Goal: Information Seeking & Learning: Learn about a topic

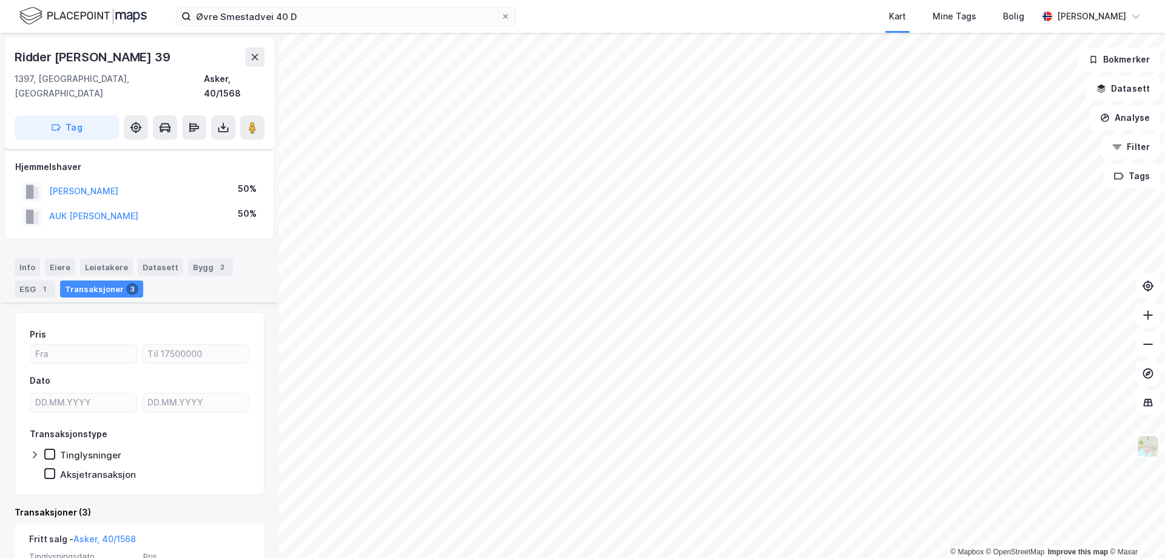
scroll to position [121, 0]
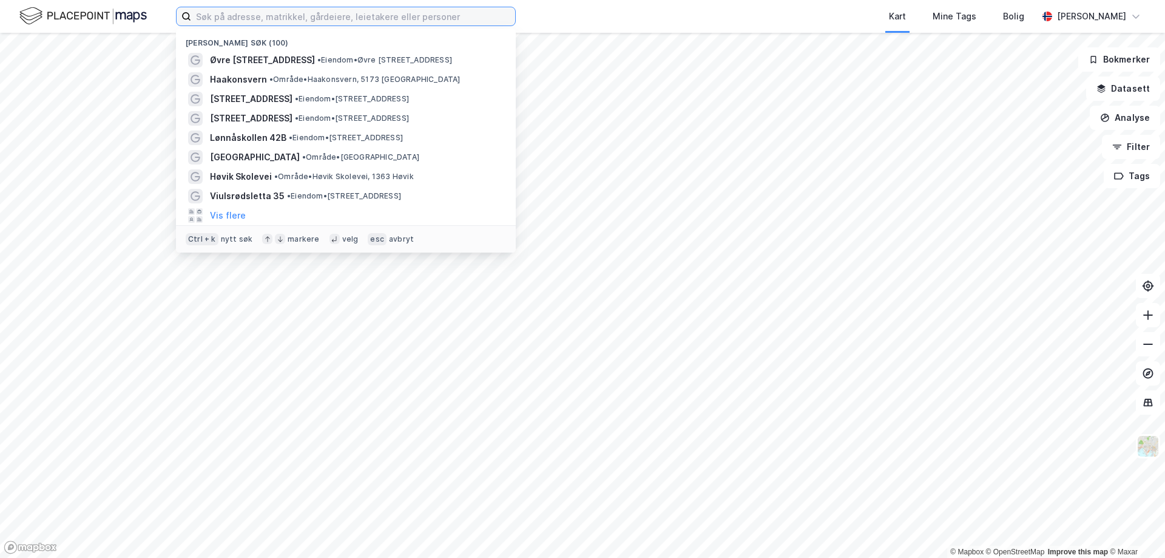
click at [293, 25] on input at bounding box center [353, 16] width 324 height 18
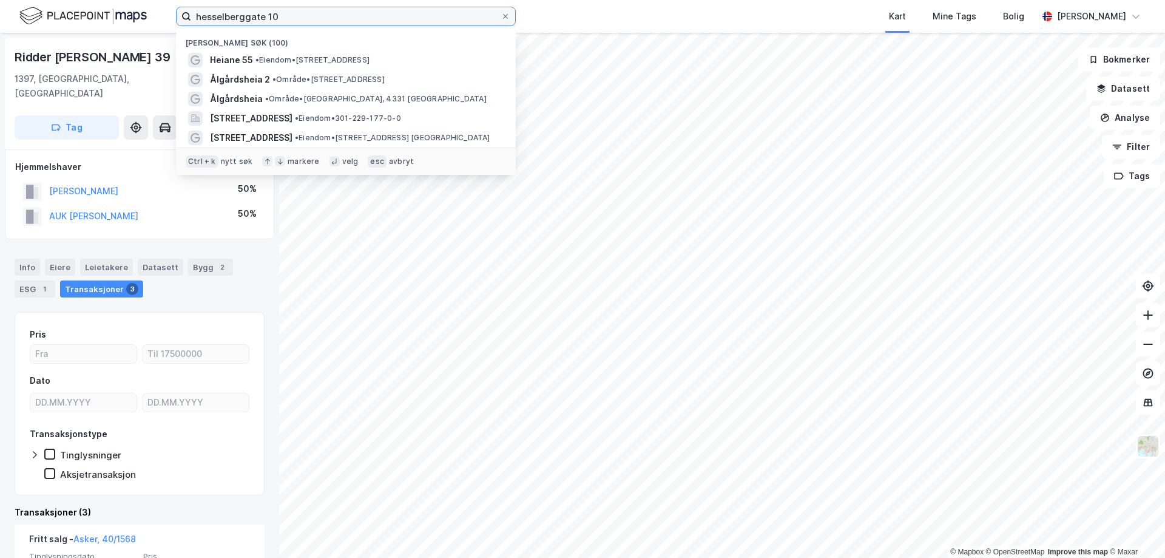
type input "hesselberggate 10"
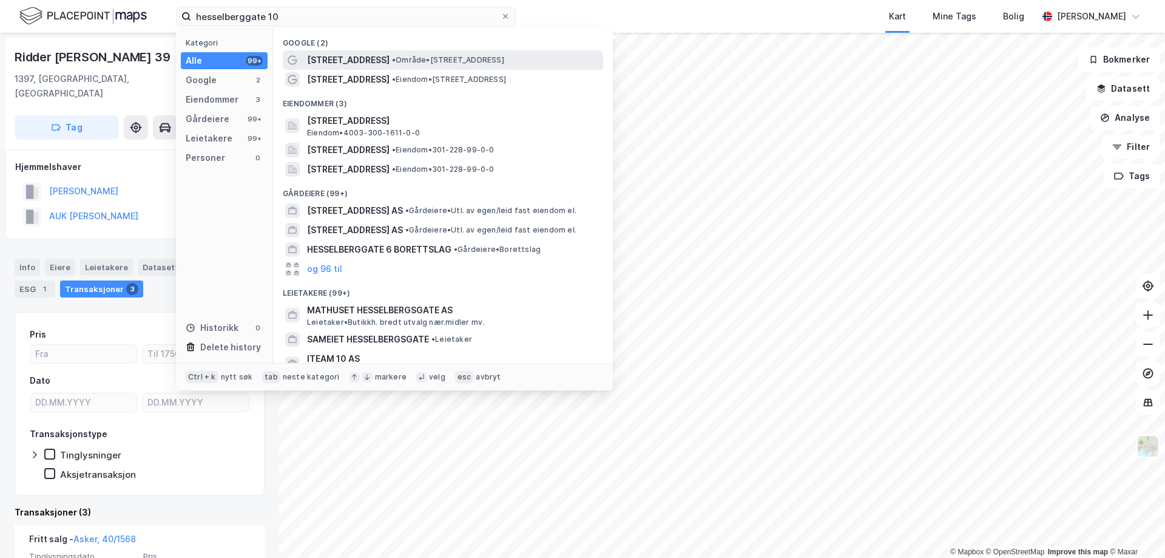
click at [359, 62] on span "[STREET_ADDRESS]" at bounding box center [348, 60] width 83 height 15
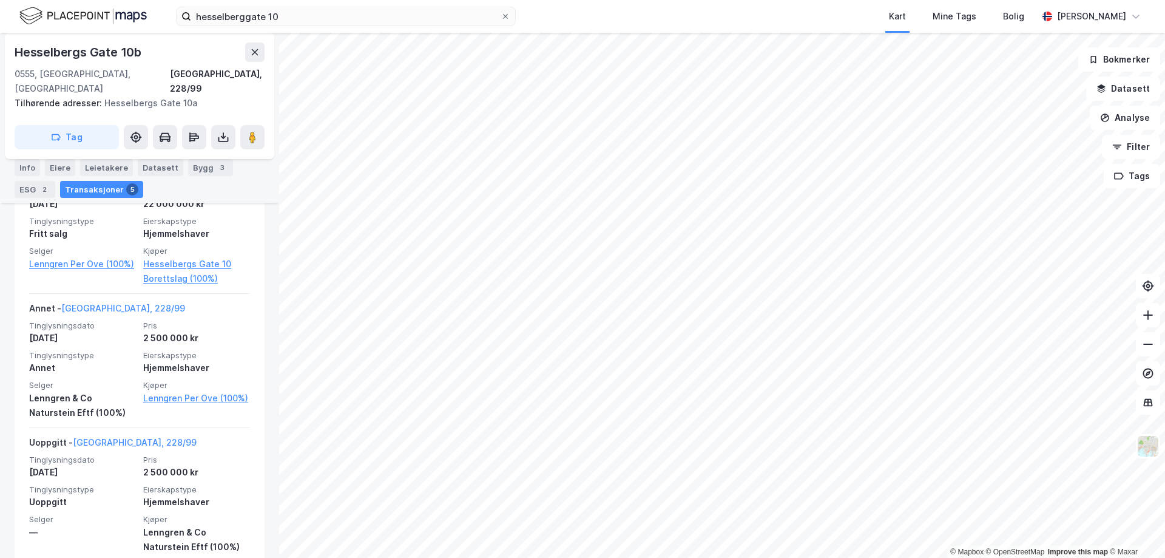
scroll to position [703, 0]
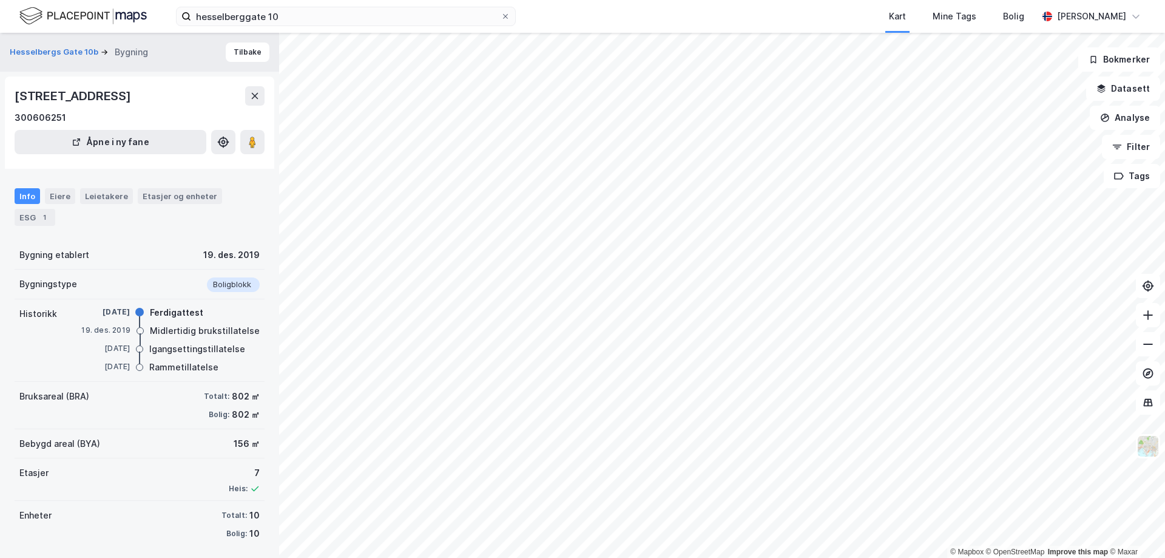
scroll to position [5, 0]
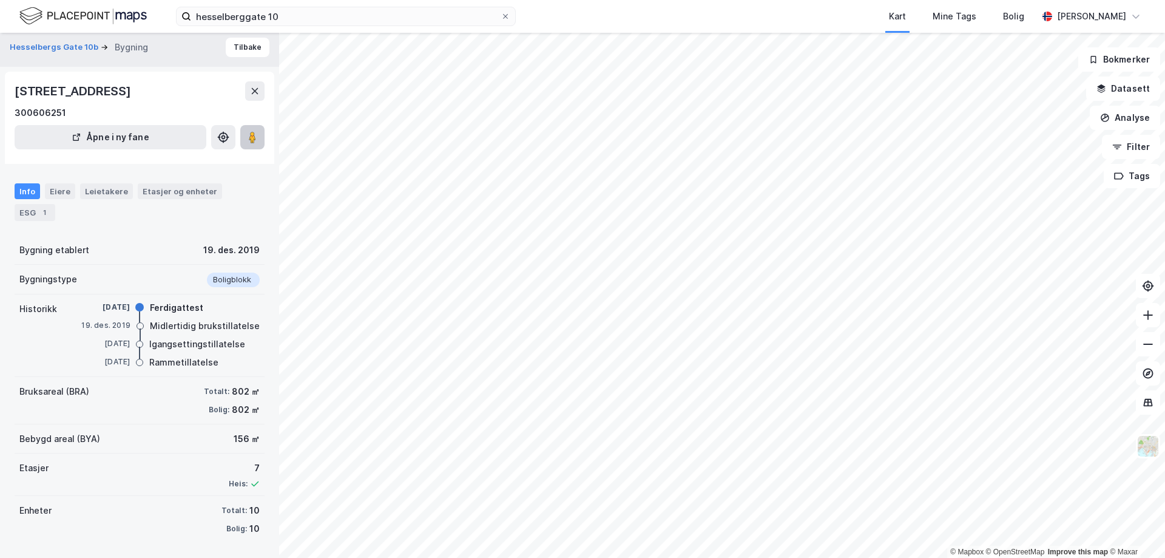
click at [248, 137] on icon at bounding box center [252, 137] width 12 height 12
click at [232, 388] on div "802 ㎡" at bounding box center [246, 391] width 28 height 15
click at [208, 391] on div "Totalt:" at bounding box center [216, 391] width 25 height 10
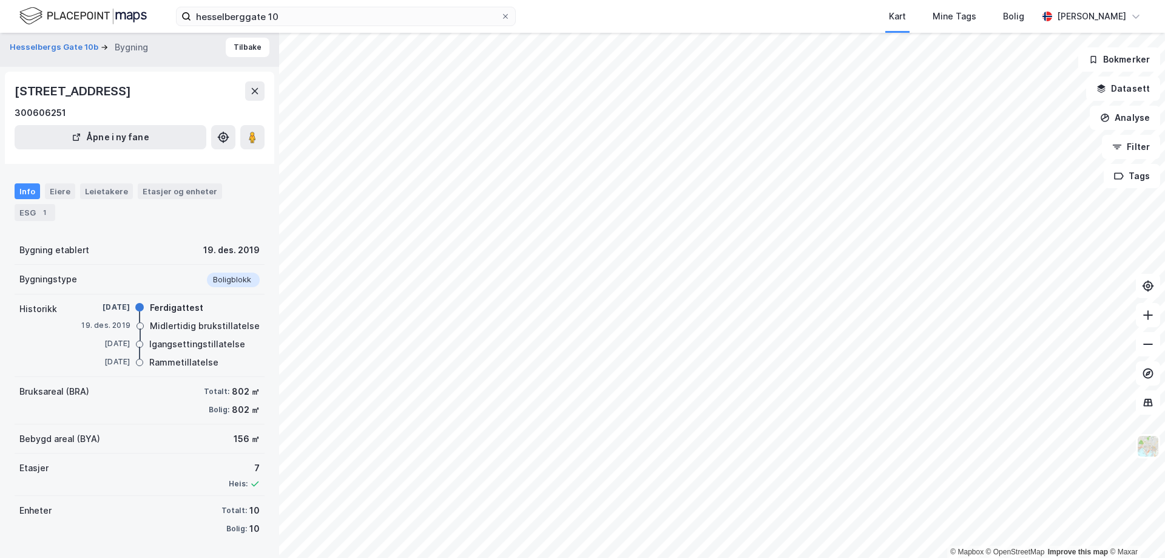
click at [243, 393] on div "802 ㎡" at bounding box center [246, 391] width 28 height 15
click at [232, 391] on div "802 ㎡" at bounding box center [246, 391] width 28 height 15
click at [212, 391] on div "Totalt:" at bounding box center [216, 391] width 25 height 10
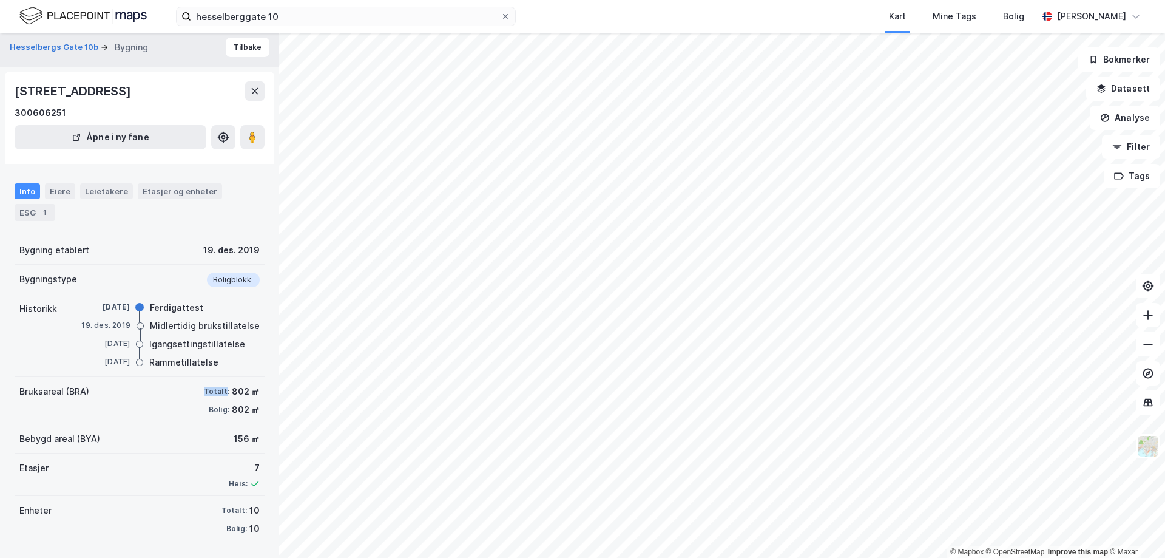
click at [212, 391] on div "Totalt:" at bounding box center [216, 391] width 25 height 10
click at [232, 390] on div "802 ㎡" at bounding box center [246, 391] width 28 height 15
drag, startPoint x: 229, startPoint y: 390, endPoint x: 241, endPoint y: 392, distance: 12.3
click at [232, 391] on div "802 ㎡" at bounding box center [246, 391] width 28 height 15
click at [244, 392] on div "802 ㎡" at bounding box center [246, 391] width 28 height 15
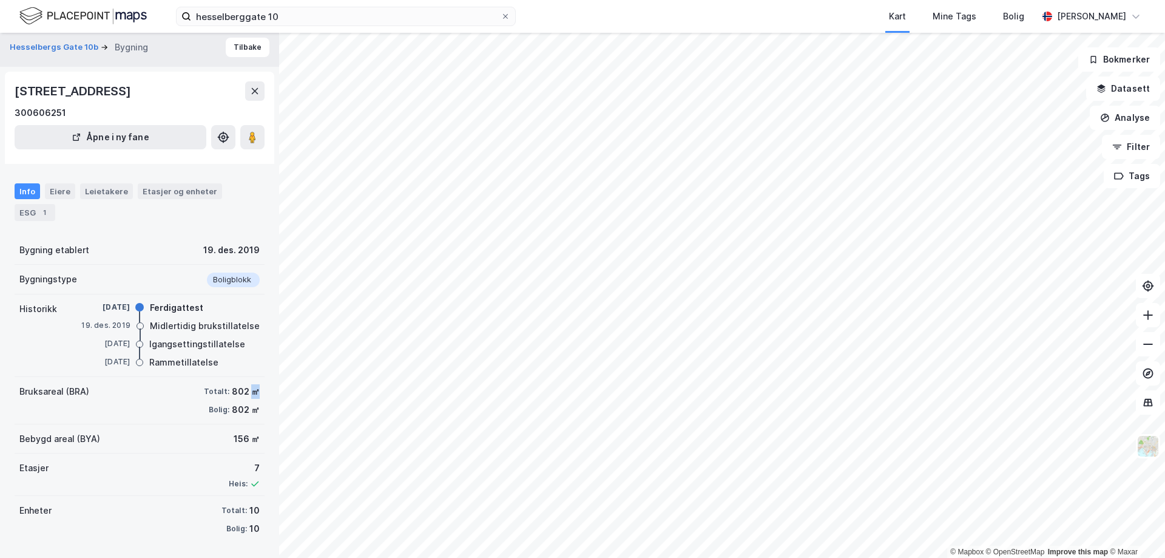
click at [244, 392] on div "802 ㎡" at bounding box center [246, 391] width 28 height 15
click at [232, 389] on div "802 ㎡" at bounding box center [246, 391] width 28 height 15
click at [207, 390] on div "Totalt:" at bounding box center [216, 391] width 25 height 10
click at [208, 390] on div "Totalt:" at bounding box center [216, 391] width 25 height 10
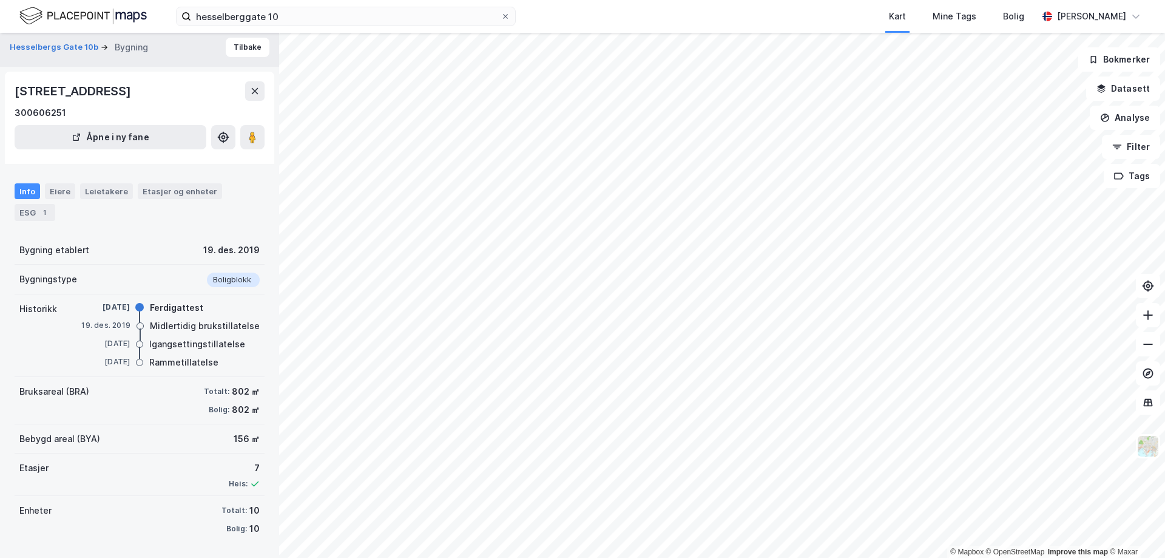
click at [232, 389] on div "802 ㎡" at bounding box center [246, 391] width 28 height 15
click at [209, 391] on div "Totalt:" at bounding box center [216, 391] width 25 height 10
click at [232, 391] on div "802 ㎡" at bounding box center [246, 391] width 28 height 15
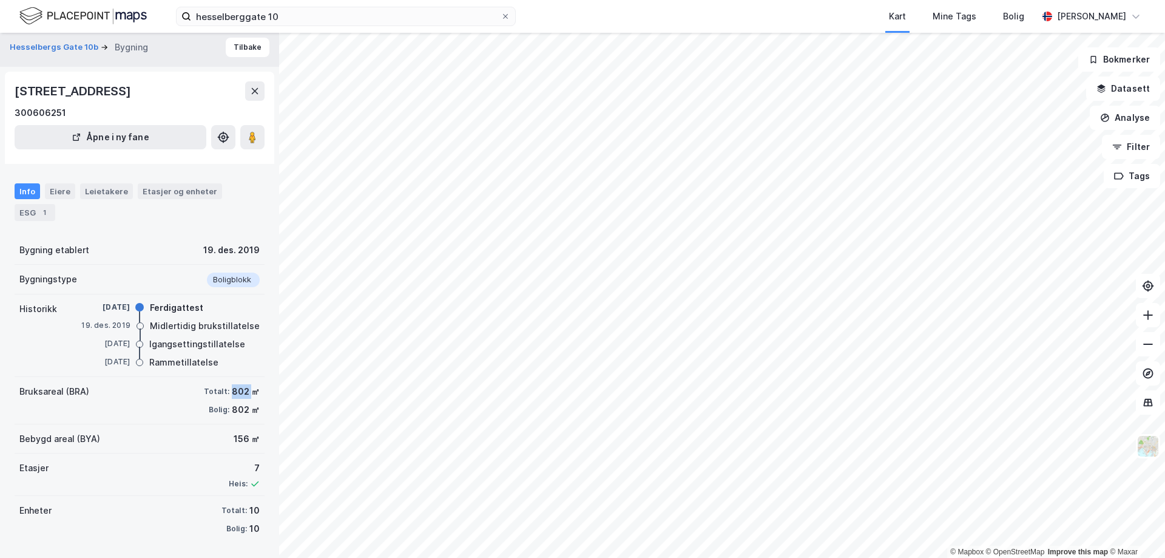
click at [232, 391] on div "802 ㎡" at bounding box center [246, 391] width 28 height 15
click at [246, 391] on div "802 ㎡" at bounding box center [246, 391] width 28 height 15
click at [232, 390] on div "802 ㎡" at bounding box center [246, 391] width 28 height 15
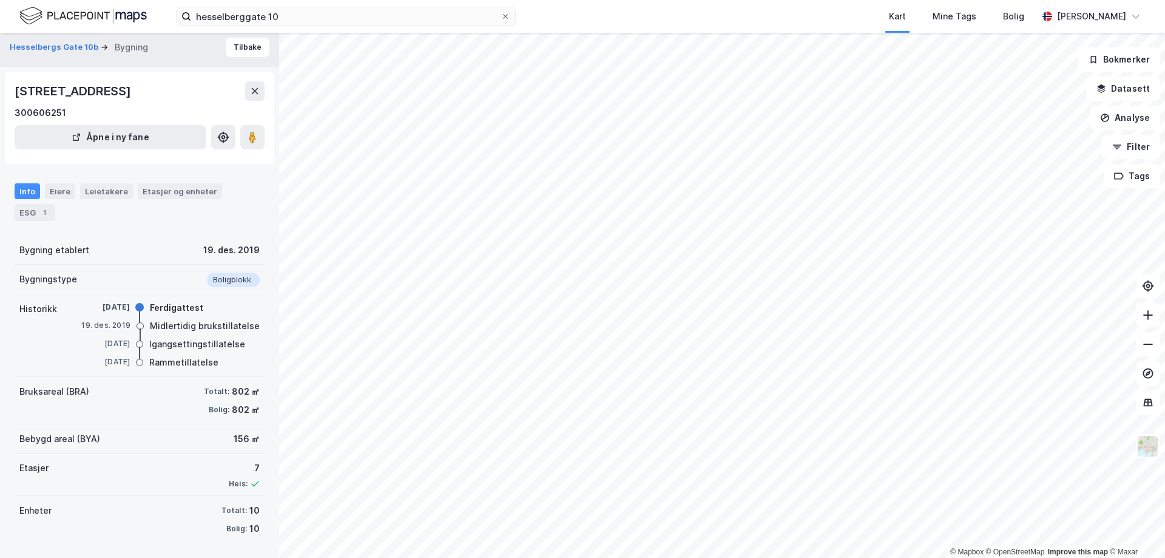
click at [214, 390] on div "Totalt:" at bounding box center [216, 391] width 25 height 10
click at [232, 390] on div "802 ㎡" at bounding box center [246, 391] width 28 height 15
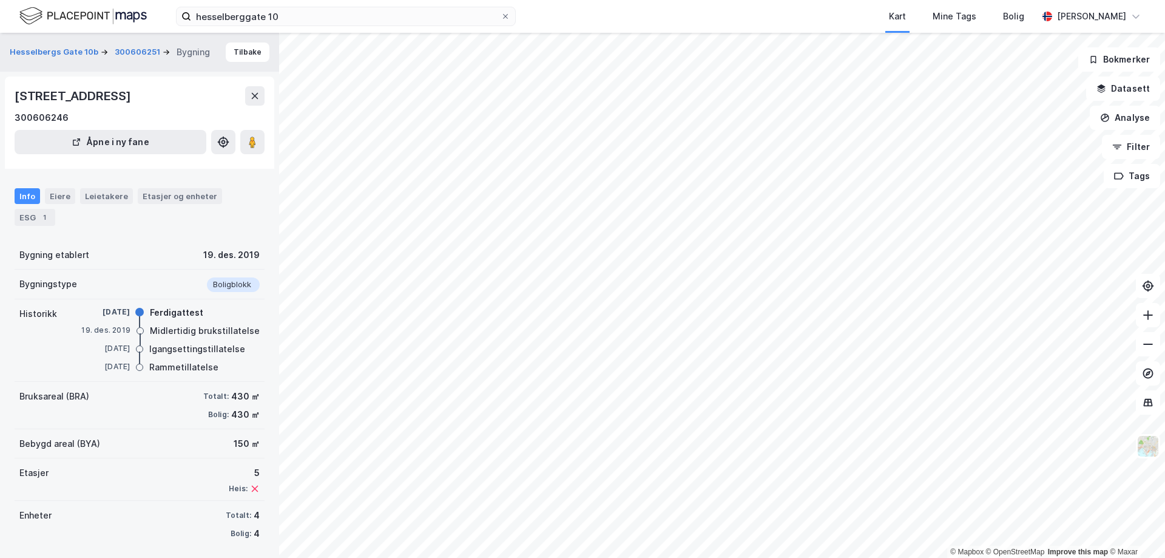
scroll to position [5, 0]
